Goal: Find specific page/section: Find specific page/section

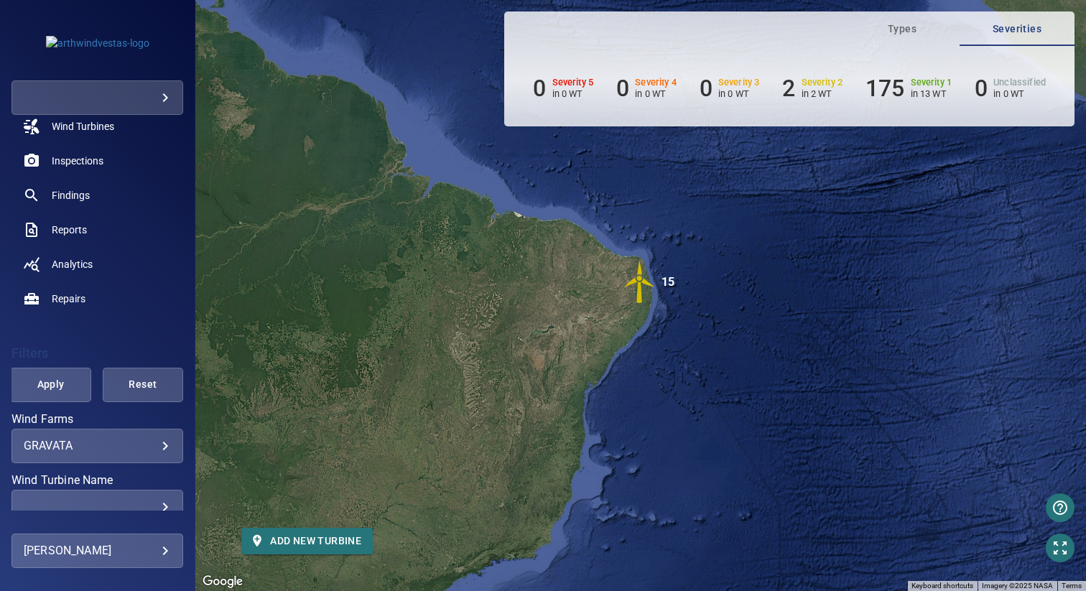
scroll to position [62, 0]
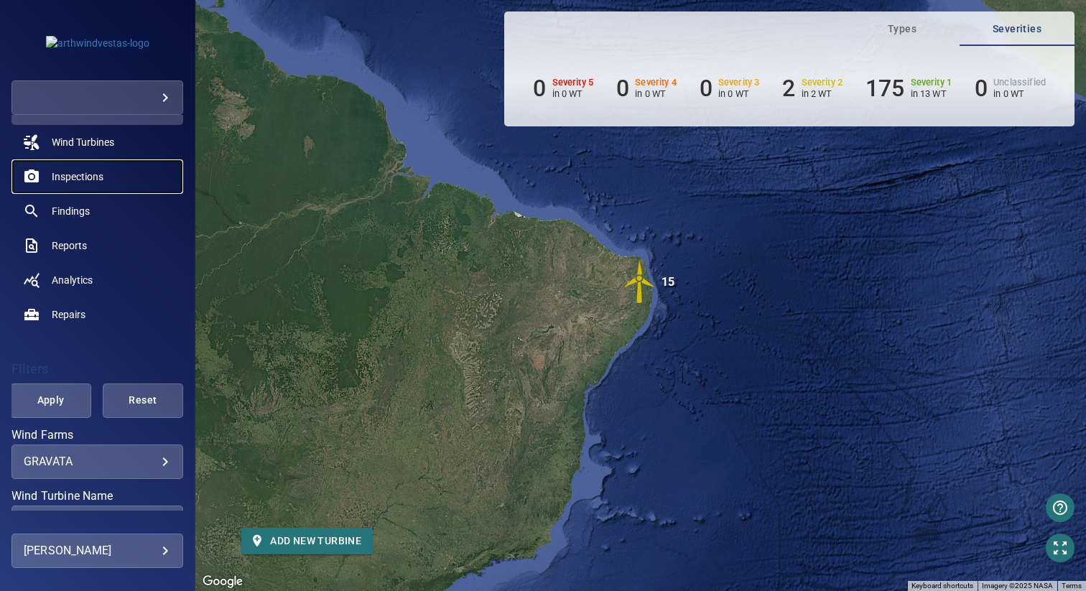
click at [95, 176] on span "Inspections" at bounding box center [78, 177] width 52 height 14
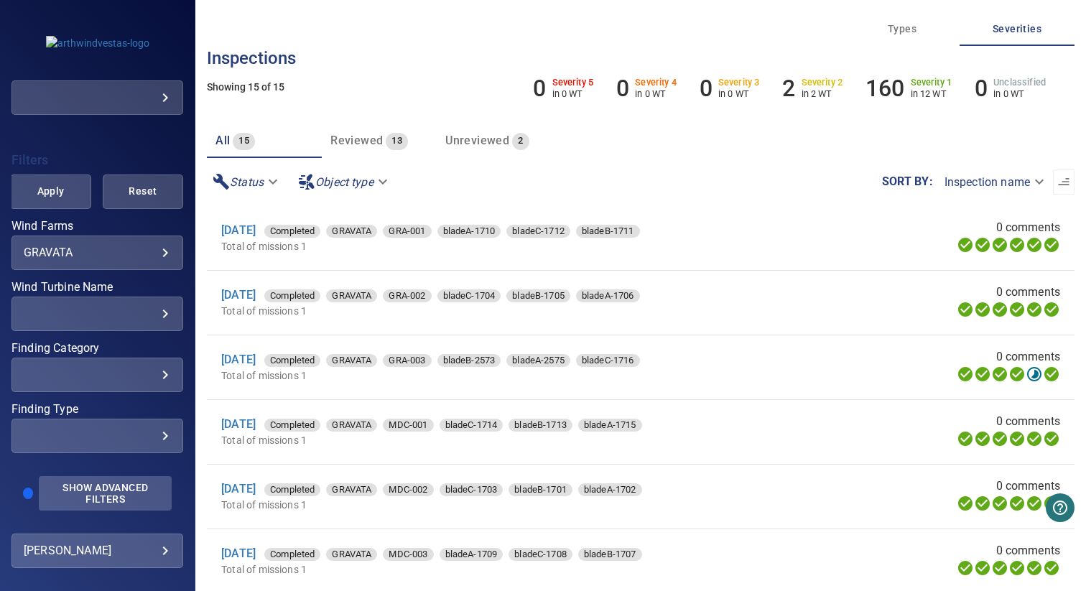
click at [84, 492] on span "Show Advanced Filters" at bounding box center [105, 493] width 116 height 23
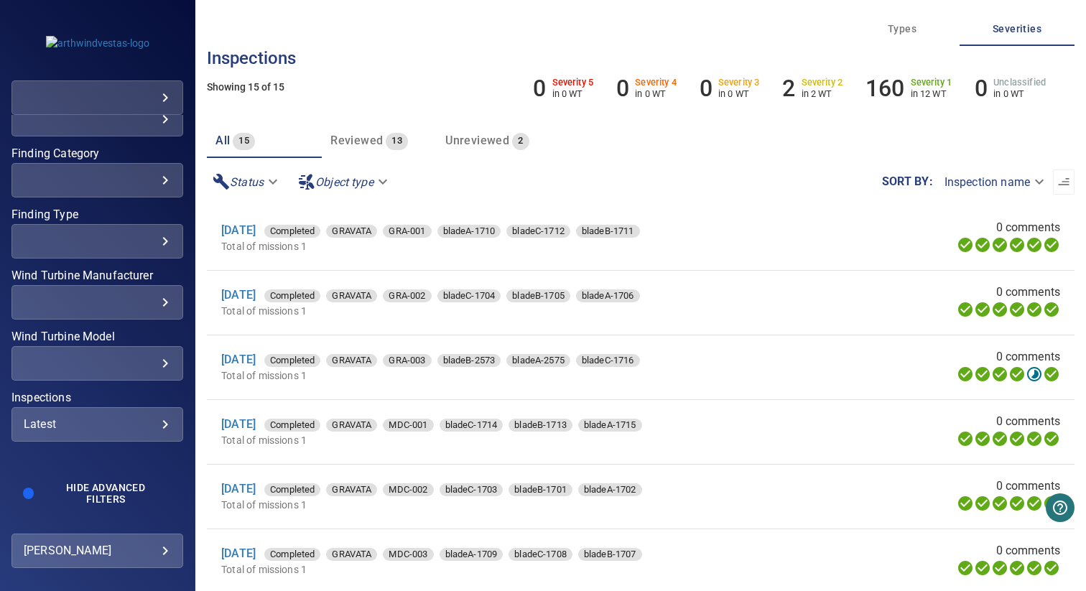
click at [88, 425] on div "Latest" at bounding box center [97, 424] width 147 height 14
click at [255, 477] on span "2025" at bounding box center [290, 473] width 83 height 17
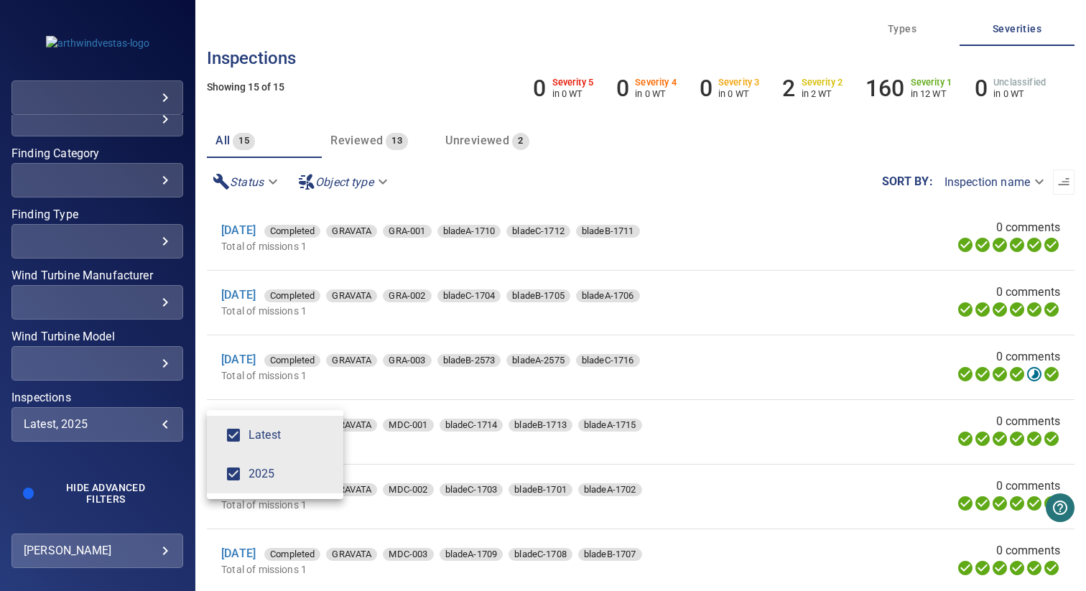
click at [259, 435] on span "Latest" at bounding box center [290, 435] width 83 height 17
type input "****"
click at [84, 391] on div "Inspections" at bounding box center [543, 295] width 1086 height 591
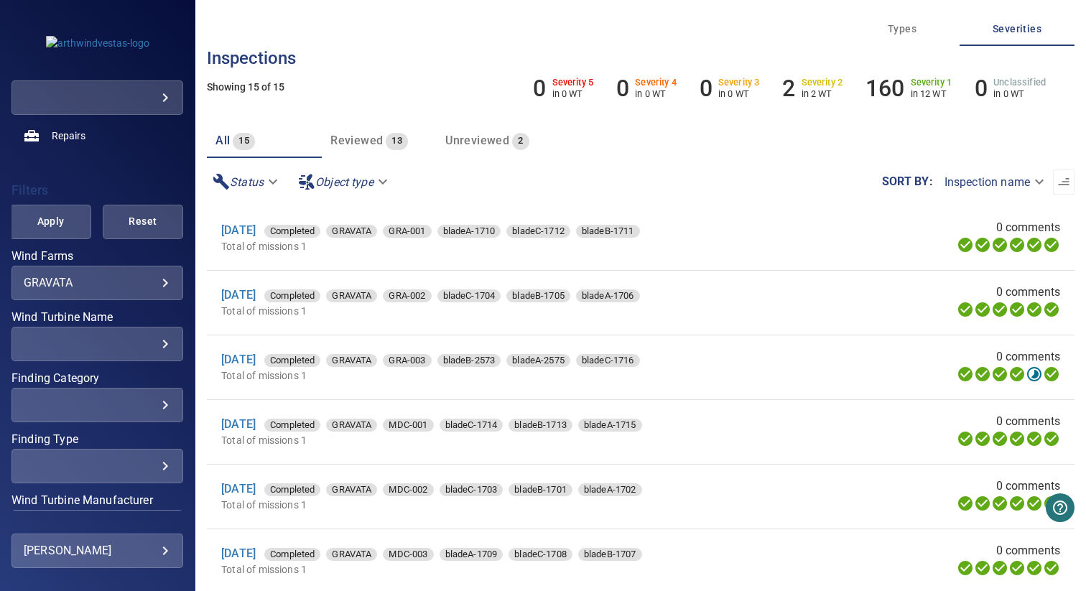
scroll to position [228, 0]
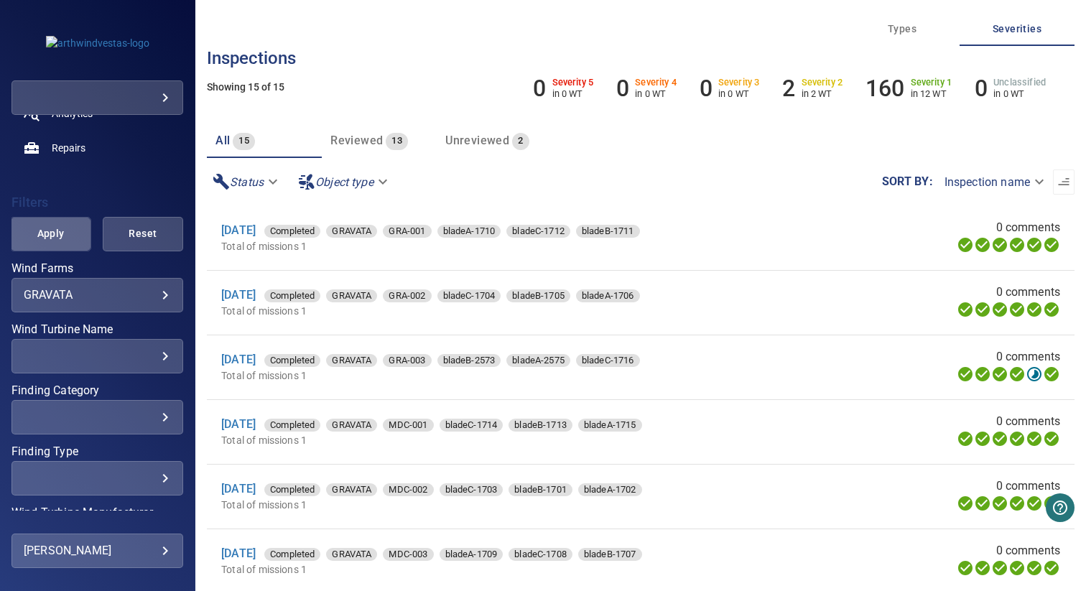
click at [60, 224] on button "Apply" at bounding box center [50, 234] width 80 height 34
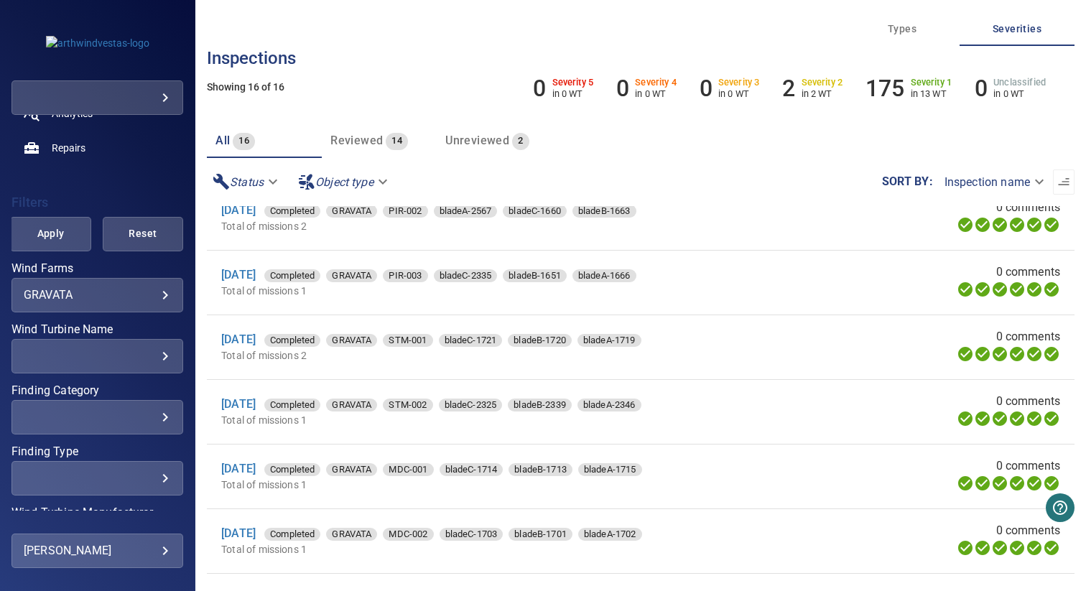
scroll to position [0, 0]
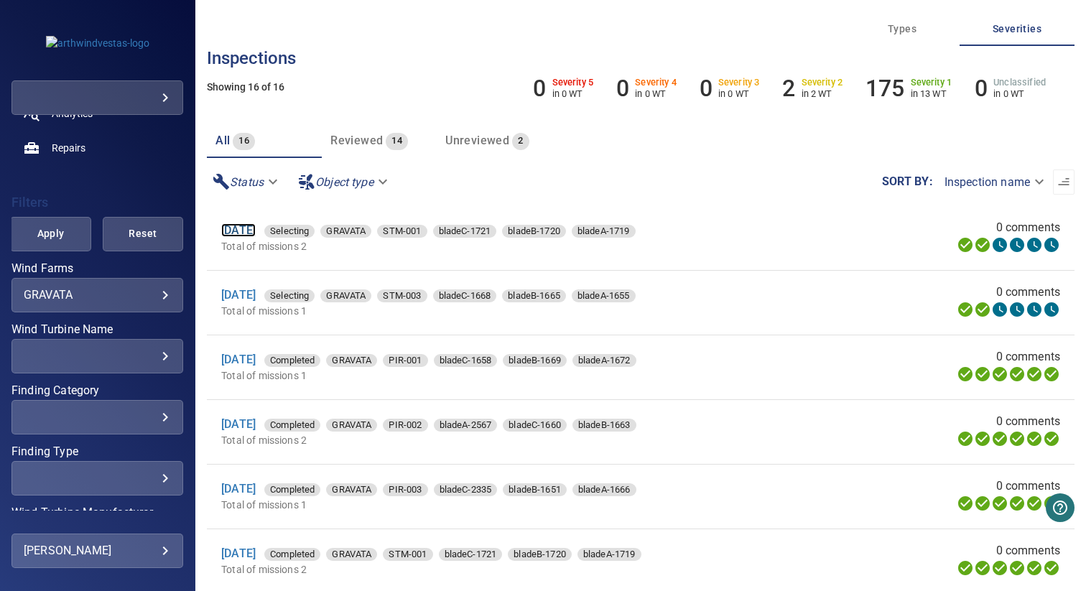
click at [256, 231] on link "19 Sep 2025" at bounding box center [238, 230] width 34 height 14
click at [256, 300] on link "19 Sep 2025" at bounding box center [238, 295] width 34 height 14
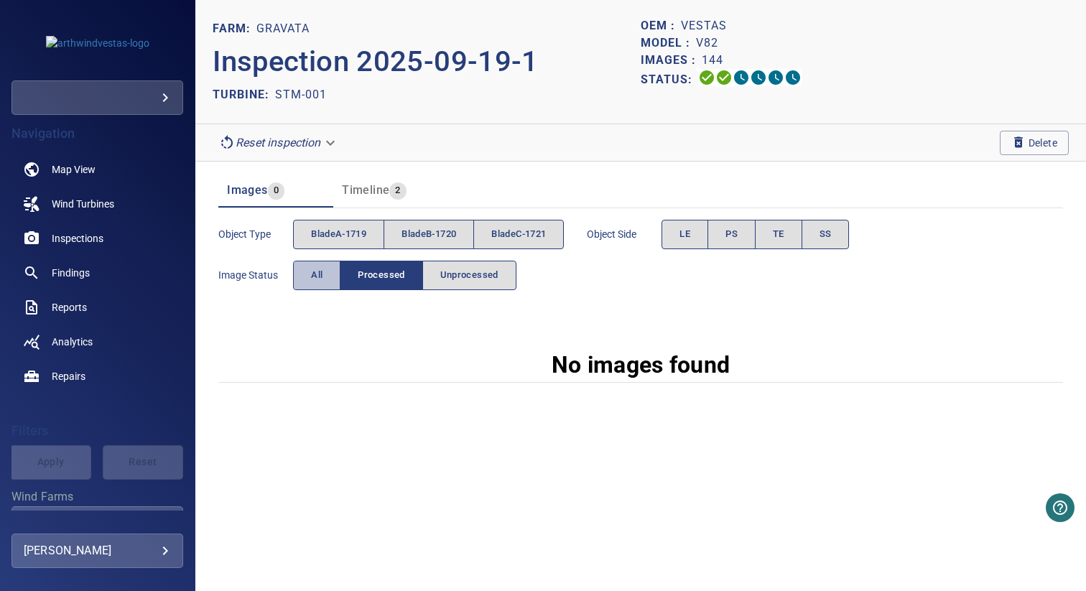
click at [330, 267] on button "All" at bounding box center [316, 275] width 47 height 29
click at [316, 282] on span "All" at bounding box center [316, 275] width 11 height 17
